Goal: Task Accomplishment & Management: Use online tool/utility

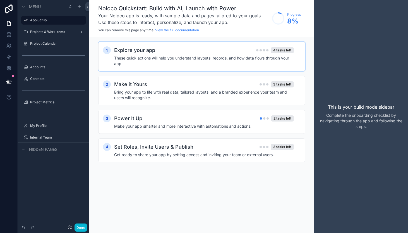
click at [123, 52] on h2 "Explore your app" at bounding box center [134, 50] width 41 height 8
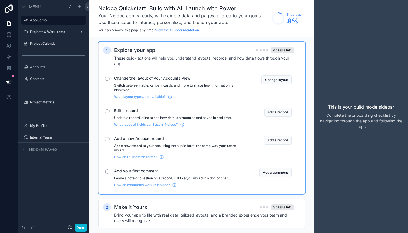
click at [107, 80] on div "scrollable content" at bounding box center [107, 79] width 4 height 4
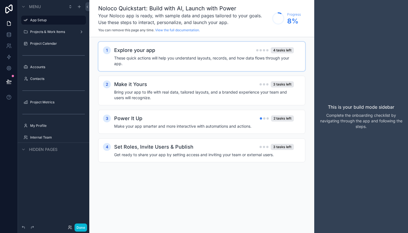
click at [137, 49] on h2 "Explore your app" at bounding box center [134, 50] width 41 height 8
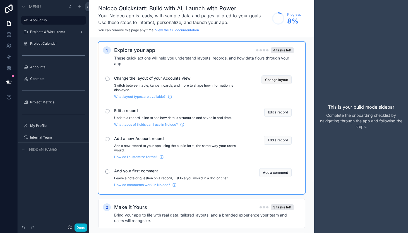
click at [271, 80] on button "Change layout" at bounding box center [277, 79] width 30 height 9
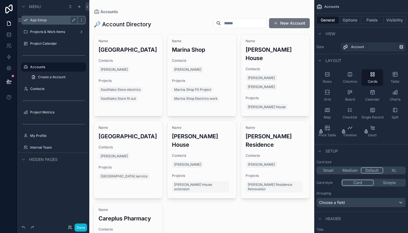
click at [53, 19] on label "App Setup" at bounding box center [52, 20] width 45 height 4
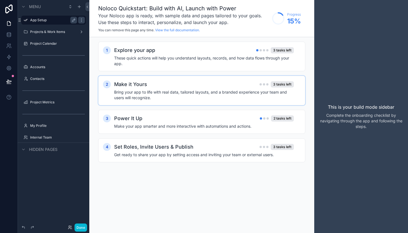
click at [137, 80] on h2 "Make it Yours" at bounding box center [130, 84] width 33 height 8
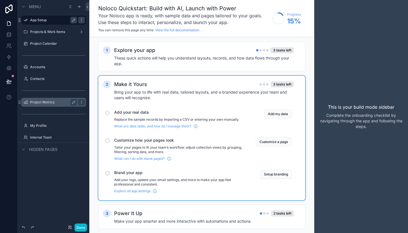
click at [58, 104] on label "Project Metrics" at bounding box center [52, 102] width 45 height 4
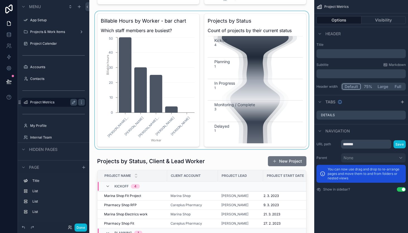
scroll to position [158, 0]
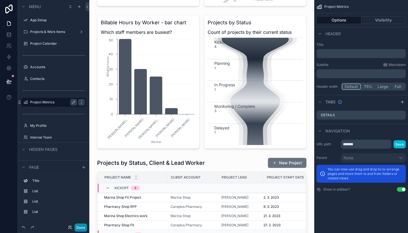
click at [83, 226] on button "Done" at bounding box center [81, 227] width 13 height 8
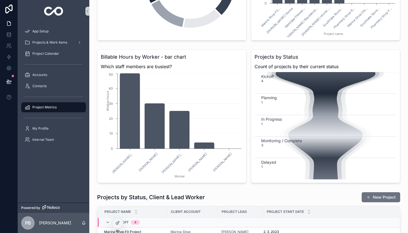
scroll to position [120, 0]
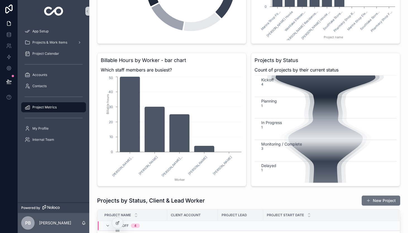
click at [322, 128] on icon "scrollable content" at bounding box center [326, 128] width 117 height 107
click at [10, 36] on icon at bounding box center [9, 35] width 6 height 6
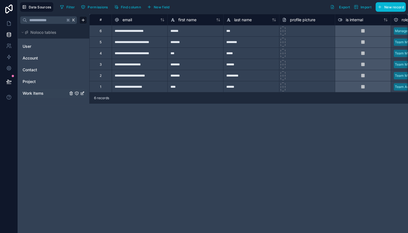
click at [40, 91] on span "Work Items" at bounding box center [33, 93] width 21 height 6
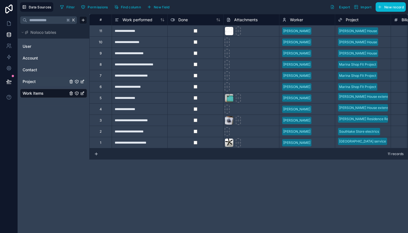
click at [34, 80] on span "Project" at bounding box center [29, 82] width 13 height 6
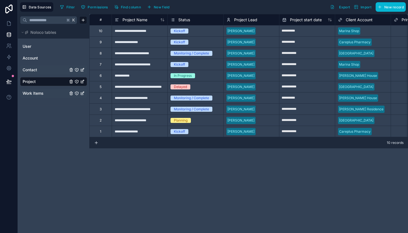
click at [47, 69] on link "Contact" at bounding box center [45, 70] width 45 height 6
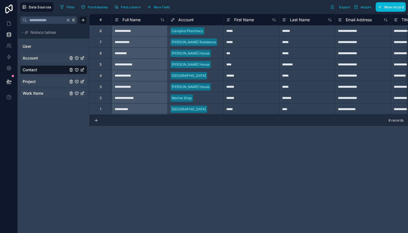
click at [40, 59] on link "Account" at bounding box center [45, 58] width 45 height 6
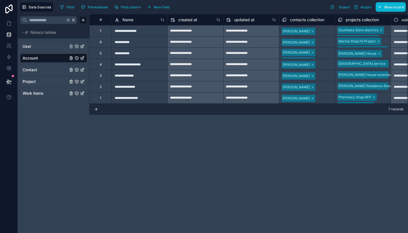
click at [37, 47] on link "User" at bounding box center [45, 47] width 45 height 6
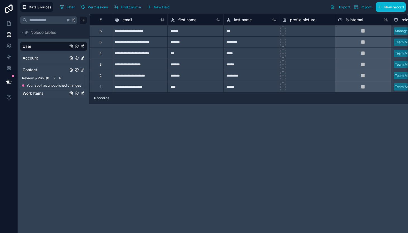
click at [9, 79] on icon at bounding box center [9, 82] width 6 height 6
click at [8, 70] on icon at bounding box center [9, 68] width 6 height 6
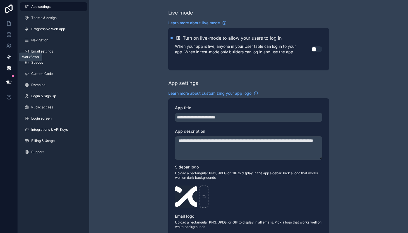
click at [8, 56] on icon at bounding box center [9, 57] width 6 height 6
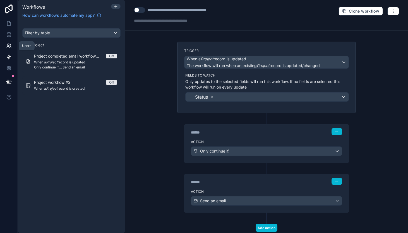
click at [10, 47] on icon at bounding box center [9, 46] width 6 height 6
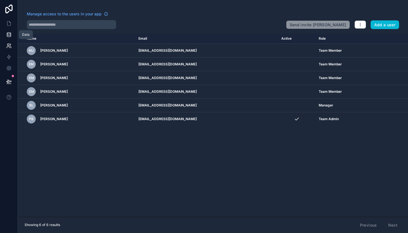
click at [10, 33] on icon at bounding box center [9, 34] width 4 height 2
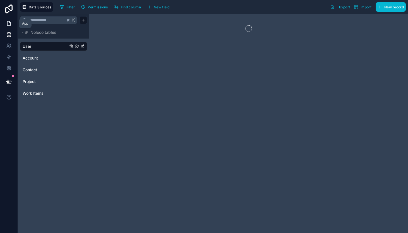
click at [10, 24] on icon at bounding box center [8, 24] width 3 height 4
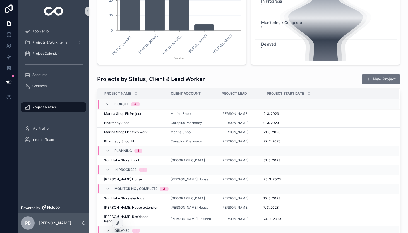
scroll to position [309, 0]
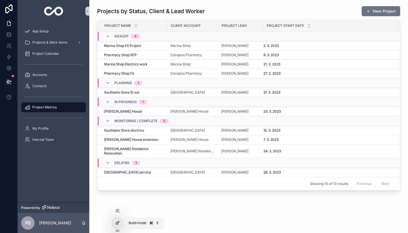
click at [119, 222] on icon at bounding box center [118, 221] width 1 height 1
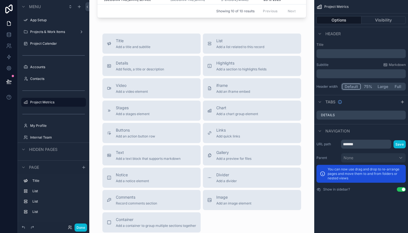
scroll to position [481, 0]
click at [178, 131] on div "Buttons Add an action button row" at bounding box center [151, 133] width 89 height 11
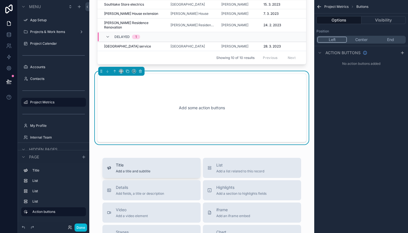
scroll to position [422, 0]
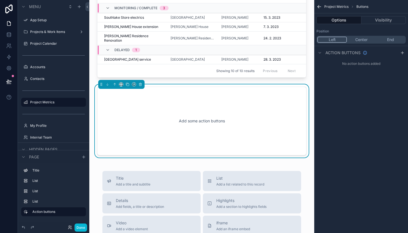
click at [363, 40] on button "Center" at bounding box center [361, 40] width 29 height 6
click at [276, 101] on div "Add some action buttons" at bounding box center [201, 121] width 191 height 50
drag, startPoint x: 197, startPoint y: 116, endPoint x: 163, endPoint y: 106, distance: 35.4
click at [197, 116] on div "Add some action buttons" at bounding box center [201, 121] width 191 height 50
click at [121, 82] on icon "scrollable content" at bounding box center [121, 84] width 4 height 4
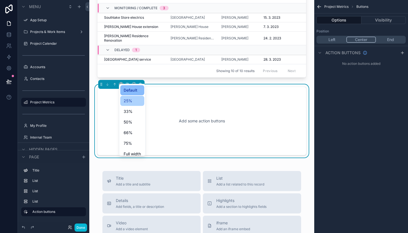
click at [127, 100] on span "25%" at bounding box center [128, 100] width 9 height 7
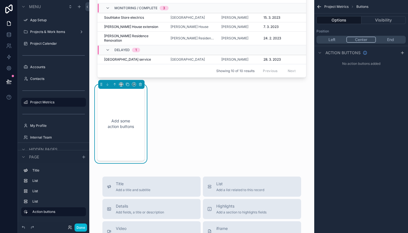
click at [384, 40] on button "End" at bounding box center [390, 40] width 29 height 6
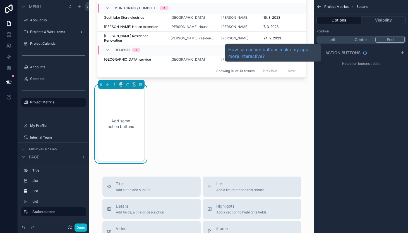
click at [345, 60] on div "No action buttons added" at bounding box center [361, 63] width 94 height 9
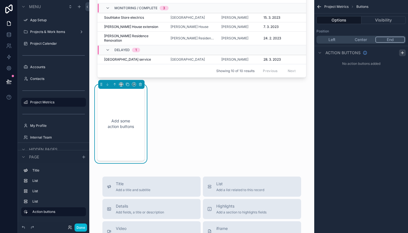
click at [402, 53] on icon "scrollable content" at bounding box center [402, 53] width 4 height 4
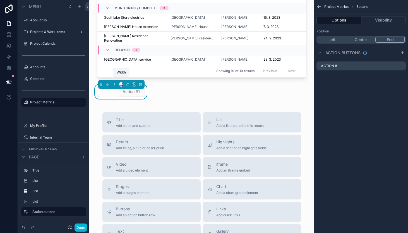
click at [121, 82] on icon "scrollable content" at bounding box center [121, 84] width 4 height 4
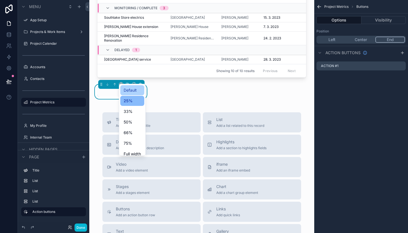
click at [124, 91] on span "Default" at bounding box center [130, 90] width 13 height 7
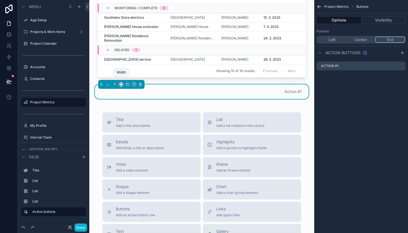
click at [120, 82] on icon "scrollable content" at bounding box center [121, 84] width 4 height 4
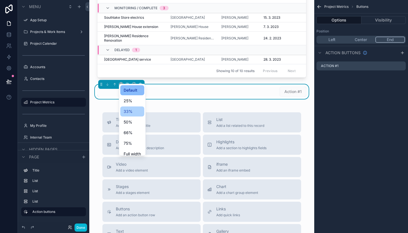
click at [130, 110] on span "33%" at bounding box center [128, 111] width 9 height 7
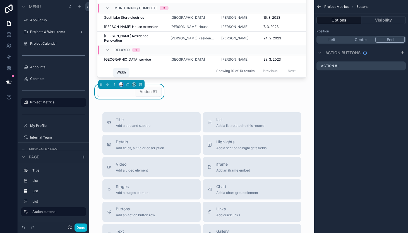
click at [122, 82] on icon "scrollable content" at bounding box center [121, 84] width 4 height 4
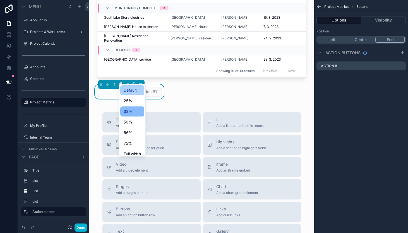
click at [126, 89] on span "Default" at bounding box center [130, 90] width 13 height 7
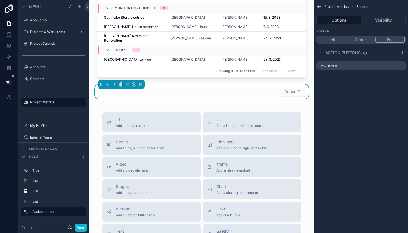
click at [331, 41] on button "Left" at bounding box center [332, 40] width 29 height 6
click at [362, 42] on button "Center" at bounding box center [361, 40] width 29 height 6
click at [341, 66] on label "Action #1" at bounding box center [335, 66] width 18 height 4
click at [400, 66] on icon "scrollable content" at bounding box center [401, 66] width 3 height 3
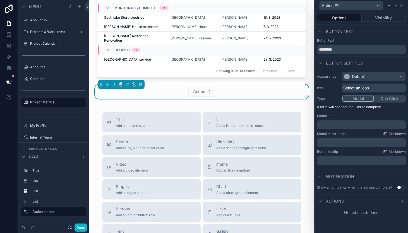
click at [387, 86] on div "Select an icon" at bounding box center [374, 88] width 64 height 9
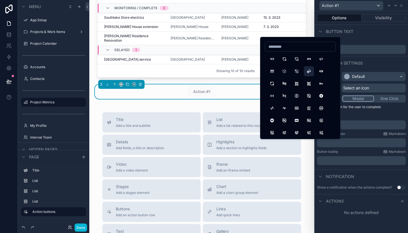
click at [310, 71] on button "3dRotate" at bounding box center [309, 71] width 10 height 10
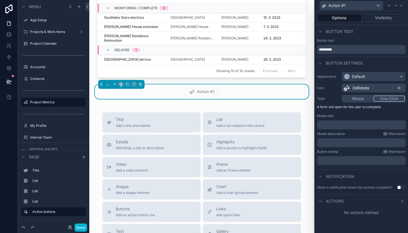
click at [387, 99] on button "One Click" at bounding box center [390, 99] width 32 height 6
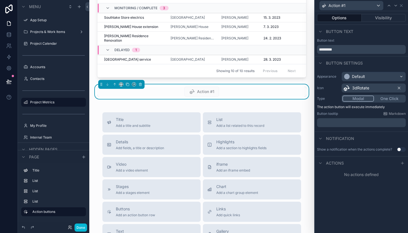
click at [366, 99] on button "Modal" at bounding box center [359, 99] width 32 height 6
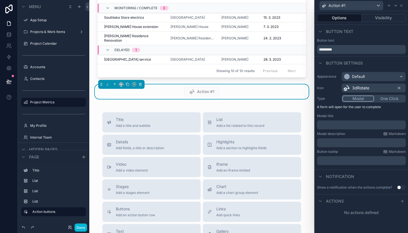
click at [373, 125] on p "﻿" at bounding box center [362, 125] width 85 height 6
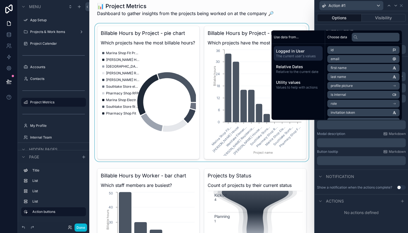
scroll to position [0, 0]
